Goal: Task Accomplishment & Management: Manage account settings

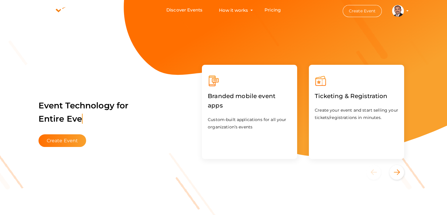
click at [404, 11] on profile-pic at bounding box center [398, 10] width 12 height 4
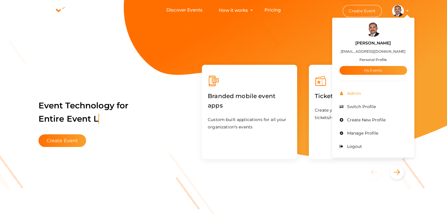
click at [355, 96] on li "Admin" at bounding box center [374, 93] width 68 height 13
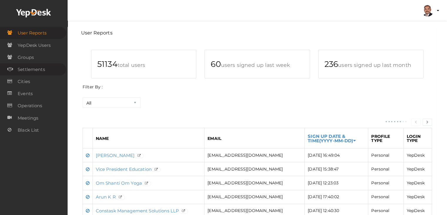
click at [28, 72] on span "Settlements" at bounding box center [31, 70] width 27 height 12
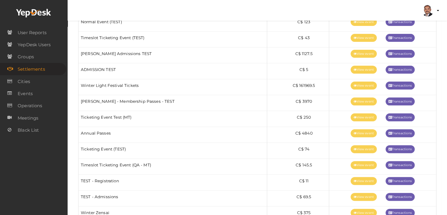
scroll to position [122, 0]
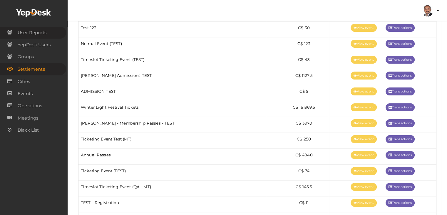
click at [40, 30] on span "User Reports" at bounding box center [32, 33] width 29 height 12
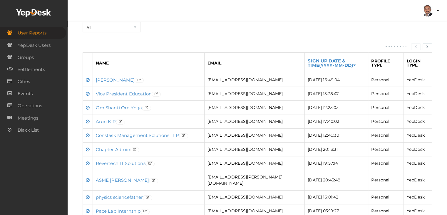
scroll to position [88, 0]
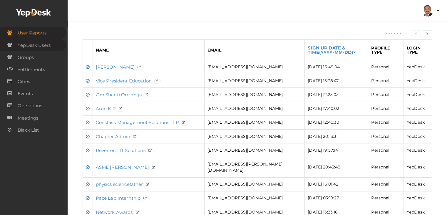
click at [44, 42] on span "YepDesk Users" at bounding box center [34, 45] width 33 height 12
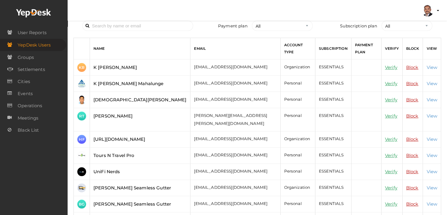
scroll to position [29, 0]
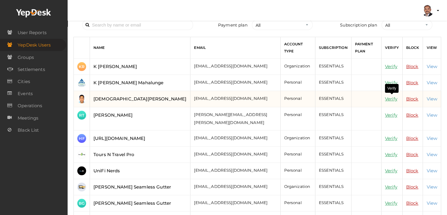
click at [393, 96] on link "Verify" at bounding box center [391, 99] width 12 height 6
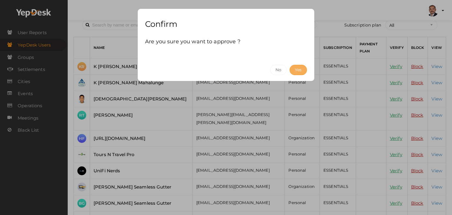
click at [304, 70] on button "Yes" at bounding box center [297, 70] width 17 height 10
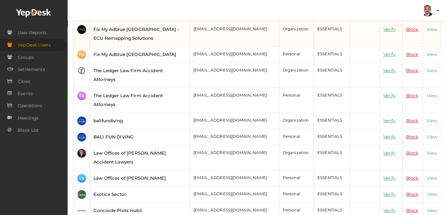
scroll to position [732, 0]
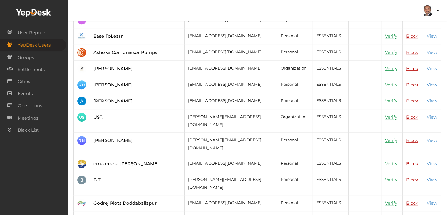
scroll to position [294, 0]
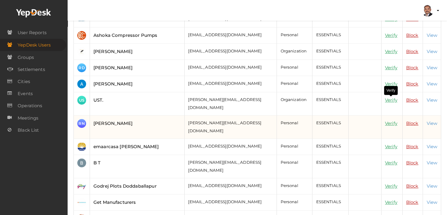
click at [393, 120] on link "Verify" at bounding box center [391, 123] width 12 height 6
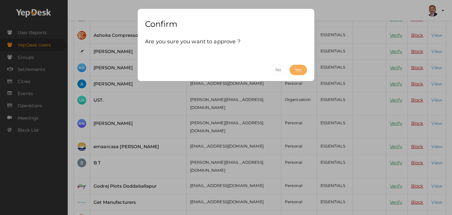
click at [294, 72] on button "Yes" at bounding box center [297, 70] width 17 height 10
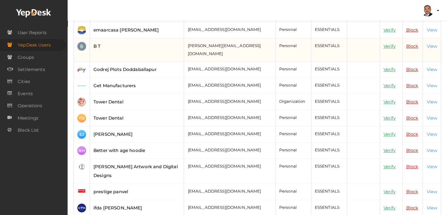
scroll to position [412, 0]
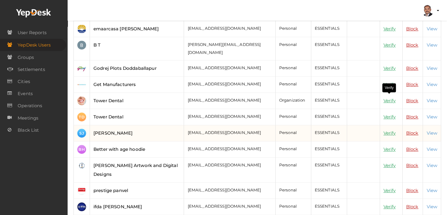
click at [388, 130] on link "Verify" at bounding box center [390, 133] width 12 height 6
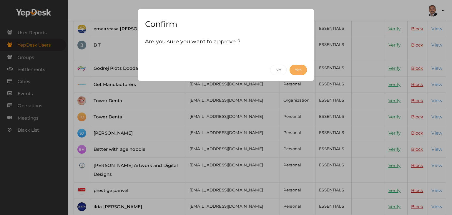
click at [298, 69] on button "Yes" at bounding box center [297, 70] width 17 height 10
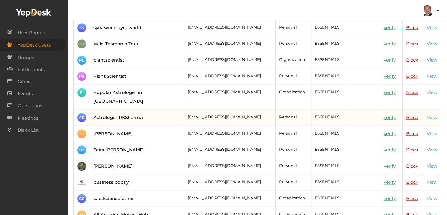
scroll to position [677, 0]
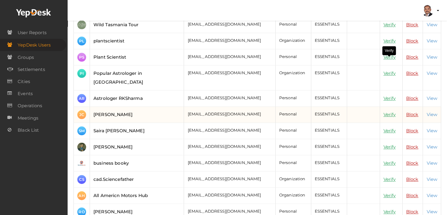
click at [391, 111] on link "Verify" at bounding box center [390, 114] width 12 height 6
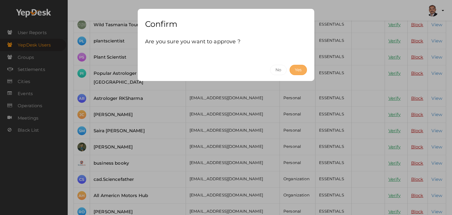
click at [294, 69] on button "Yes" at bounding box center [297, 70] width 17 height 10
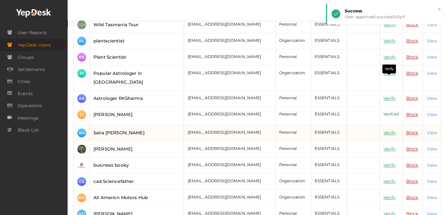
click at [393, 130] on link "Verify" at bounding box center [390, 133] width 12 height 6
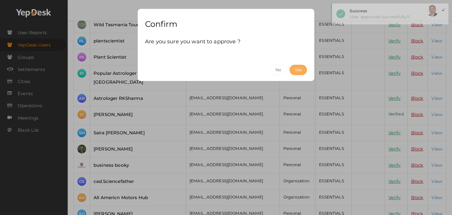
click at [304, 71] on button "Yes" at bounding box center [297, 70] width 17 height 10
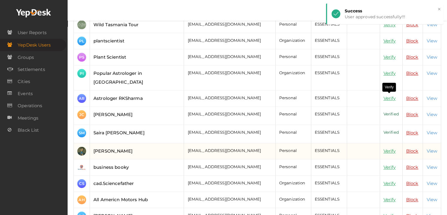
click at [387, 148] on link "Verify" at bounding box center [390, 151] width 12 height 6
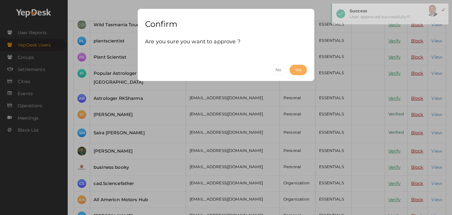
click at [294, 70] on button "Yes" at bounding box center [297, 70] width 17 height 10
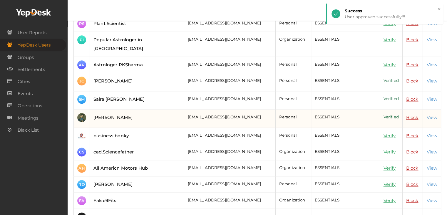
scroll to position [715, 0]
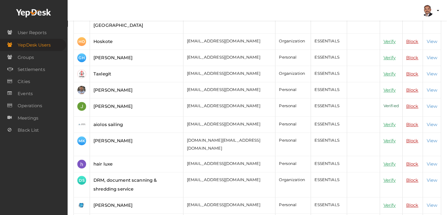
scroll to position [294, 0]
